Goal: Find specific page/section: Find specific page/section

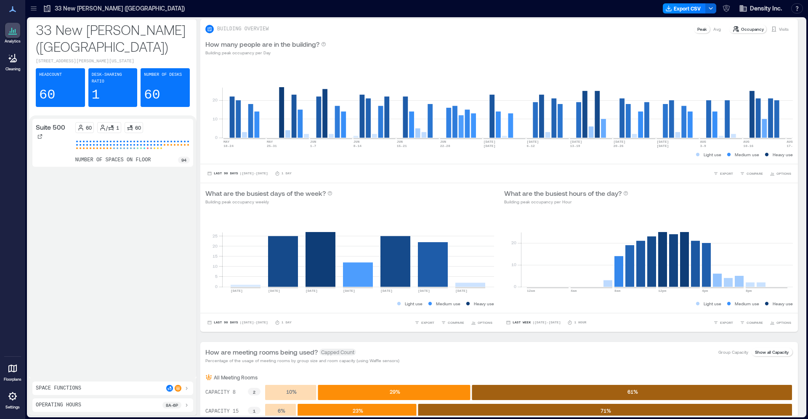
click at [15, 374] on div at bounding box center [12, 368] width 15 height 15
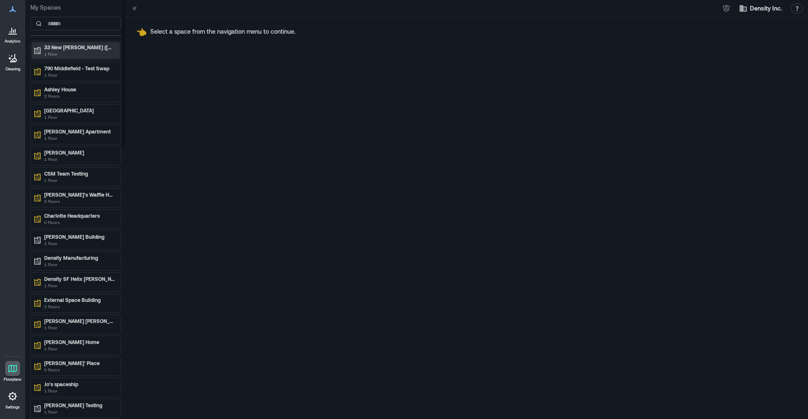
click at [70, 50] on p "33 New [PERSON_NAME] ([GEOGRAPHIC_DATA])" at bounding box center [79, 47] width 71 height 7
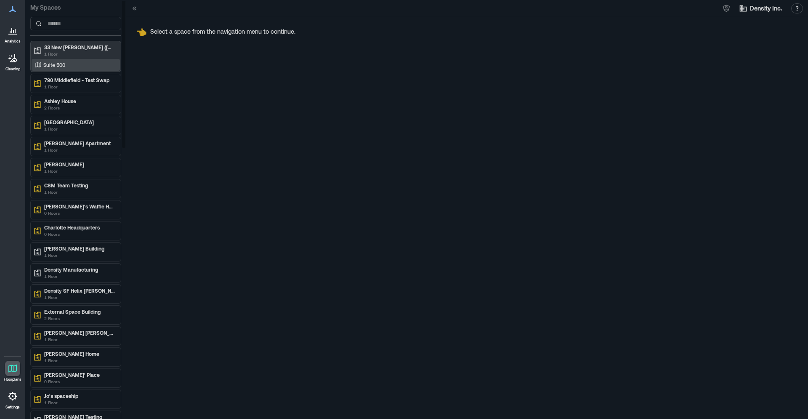
click at [84, 65] on div "Suite 500" at bounding box center [74, 65] width 82 height 8
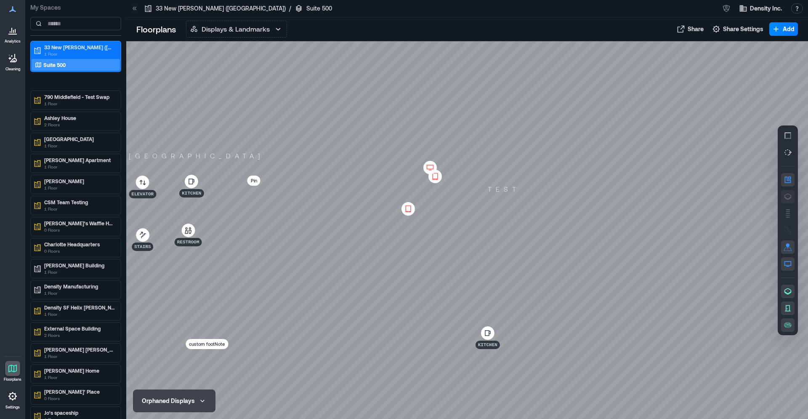
click at [788, 196] on icon "button" at bounding box center [787, 195] width 1 height 1
